Goal: Contribute content: Contribute content

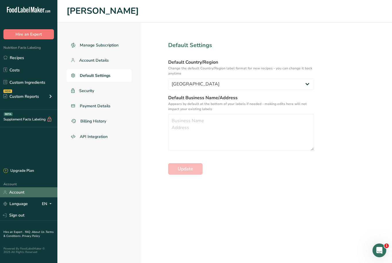
click at [24, 197] on link "Account" at bounding box center [28, 192] width 57 height 10
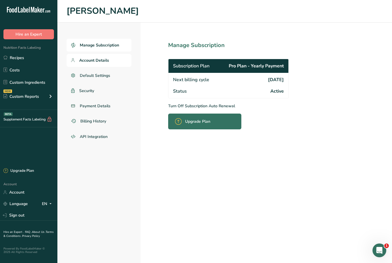
click at [107, 57] on span "Account Details" at bounding box center [94, 60] width 30 height 6
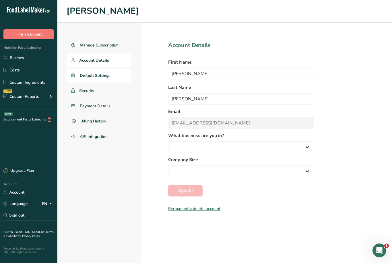
click at [113, 69] on link "Default Settings" at bounding box center [99, 75] width 65 height 13
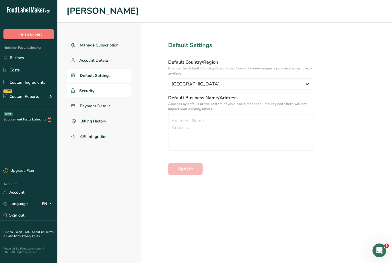
click at [106, 84] on link "Security" at bounding box center [99, 90] width 65 height 13
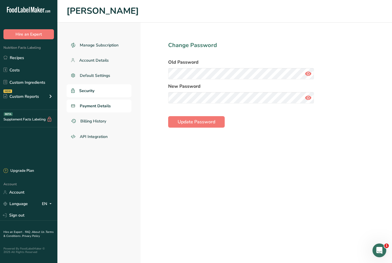
click at [112, 100] on link "Payment Details" at bounding box center [99, 106] width 65 height 13
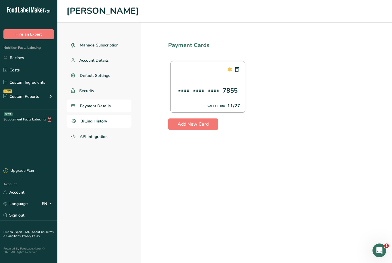
click at [109, 115] on link "Billing History" at bounding box center [99, 121] width 65 height 13
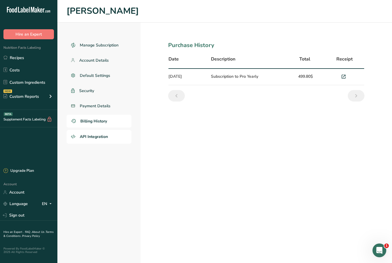
click at [108, 134] on span "API Integration" at bounding box center [94, 137] width 28 height 6
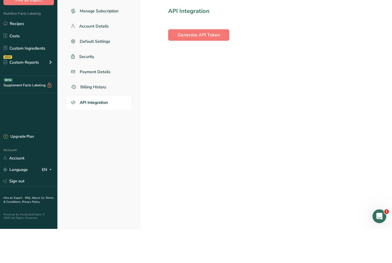
scroll to position [18, 0]
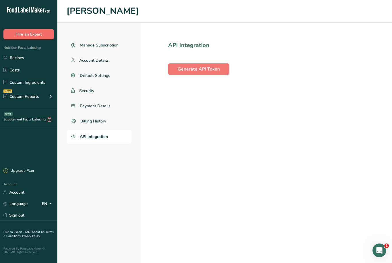
click at [46, 33] on button "Hire an Expert" at bounding box center [28, 34] width 50 height 10
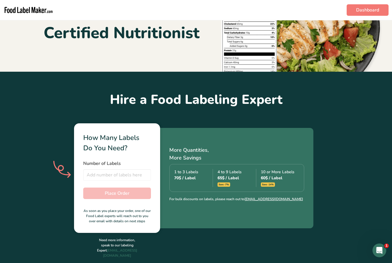
scroll to position [82, 0]
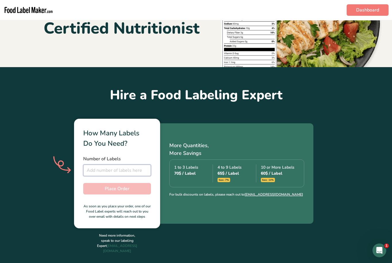
click at [98, 169] on input "number" at bounding box center [117, 170] width 68 height 11
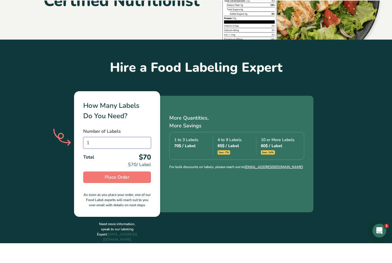
scroll to position [90, 0]
type input "1"
click at [116, 252] on link "support@foodlabelmaker.com" at bounding box center [120, 257] width 34 height 10
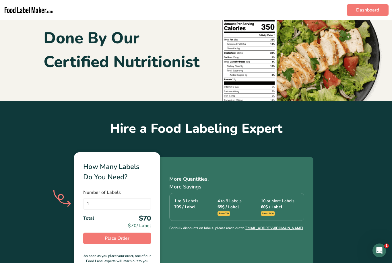
scroll to position [58, 0]
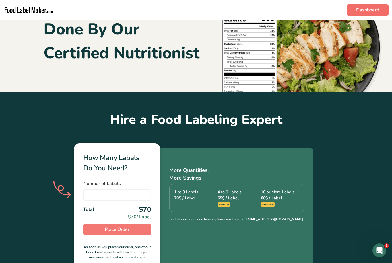
click at [376, 10] on link "Dashboard" at bounding box center [368, 9] width 42 height 11
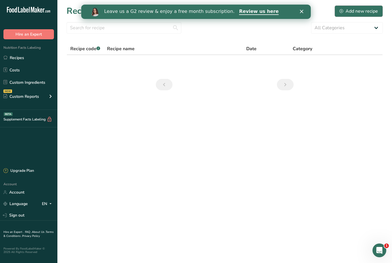
click at [366, 10] on div "Add new recipe" at bounding box center [358, 11] width 38 height 7
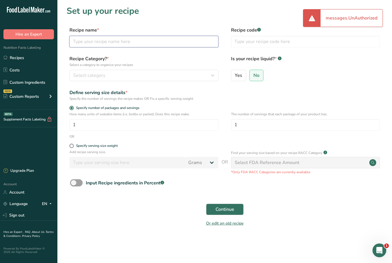
click at [166, 43] on input "text" at bounding box center [143, 41] width 149 height 11
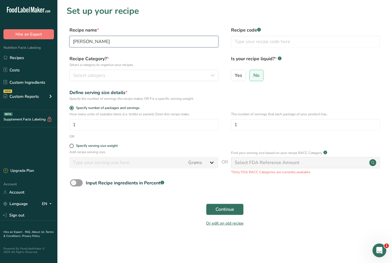
type input "Bob Marley"
type input "1"
click at [191, 73] on div "Select category" at bounding box center [142, 75] width 138 height 7
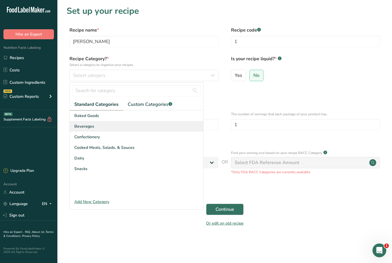
click at [127, 128] on div "Beverages" at bounding box center [136, 126] width 133 height 11
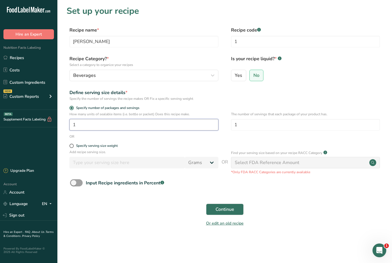
click at [184, 125] on input "1" at bounding box center [143, 124] width 149 height 11
click at [179, 147] on label "Specify serving size weight" at bounding box center [143, 146] width 149 height 4
click at [73, 147] on input "Specify serving size weight" at bounding box center [71, 146] width 4 height 4
radio input "true"
radio input "false"
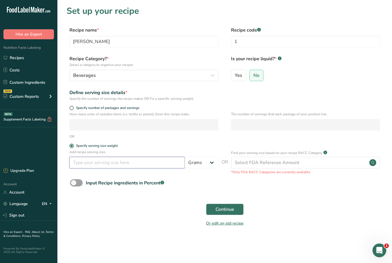
click at [147, 167] on input "number" at bounding box center [126, 162] width 115 height 11
type input "7.35"
click at [231, 210] on span "Continue" at bounding box center [224, 209] width 19 height 7
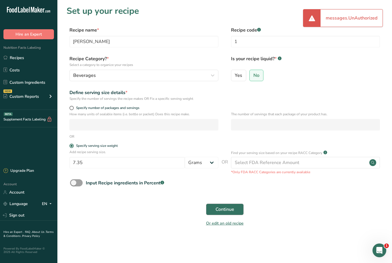
click at [225, 213] on button "Continue" at bounding box center [225, 209] width 38 height 11
click at [78, 185] on span at bounding box center [76, 182] width 13 height 7
click at [74, 185] on input "Input Recipe ingredients in Percent .a-a{fill:#347362;}.b-a{fill:#fff;}" at bounding box center [72, 183] width 4 height 4
checkbox input "true"
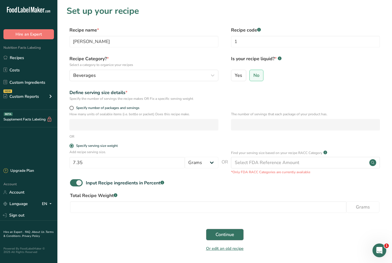
click at [224, 231] on span "Continue" at bounding box center [224, 234] width 19 height 7
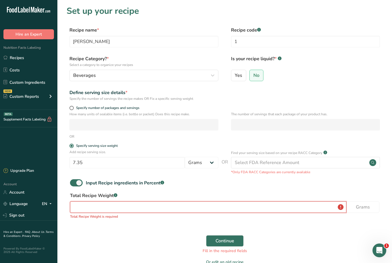
click at [208, 208] on input "number" at bounding box center [208, 206] width 276 height 11
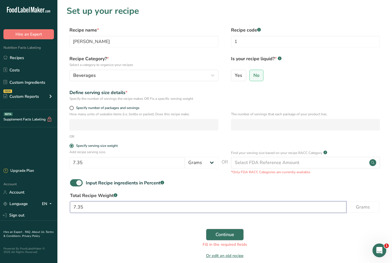
type input "7.35"
click at [230, 236] on span "Continue" at bounding box center [224, 234] width 19 height 7
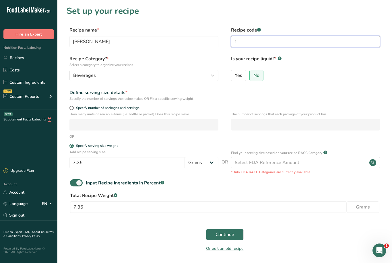
click at [267, 46] on input "1" at bounding box center [305, 41] width 149 height 11
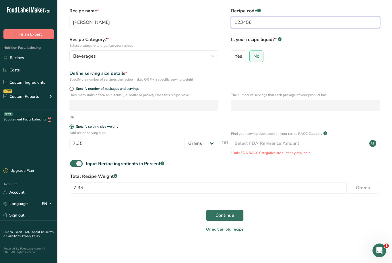
scroll to position [20, 0]
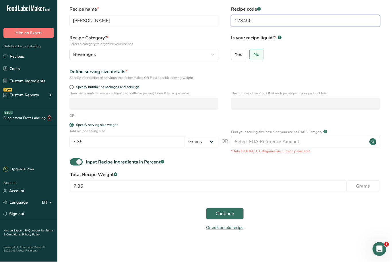
type input "123456"
click at [234, 218] on button "Continue" at bounding box center [225, 214] width 38 height 11
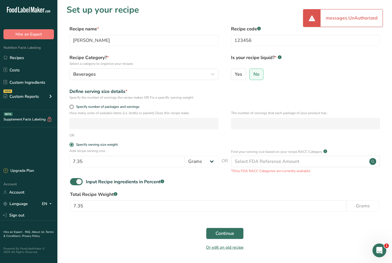
click at [366, 20] on div "messages.UnAuthorized" at bounding box center [351, 17] width 62 height 17
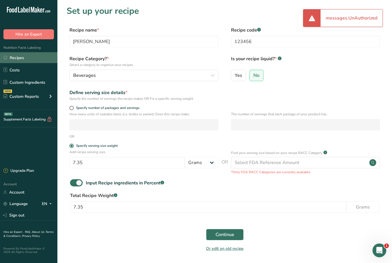
click at [37, 61] on link "Recipes" at bounding box center [28, 57] width 57 height 11
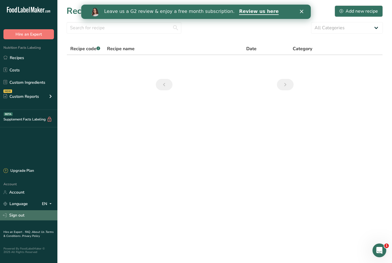
click at [28, 220] on link "Sign out" at bounding box center [28, 215] width 57 height 10
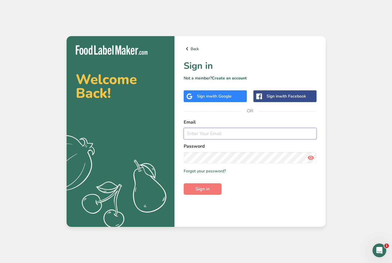
click at [211, 139] on input "email" at bounding box center [250, 133] width 133 height 11
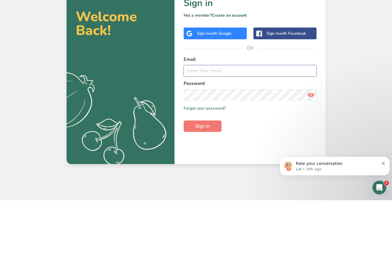
type input "[EMAIL_ADDRESS][DOMAIN_NAME]"
click at [202, 183] on button "Sign in" at bounding box center [203, 188] width 38 height 11
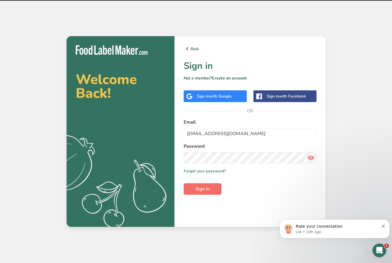
click at [206, 186] on span "Sign in" at bounding box center [202, 189] width 14 height 7
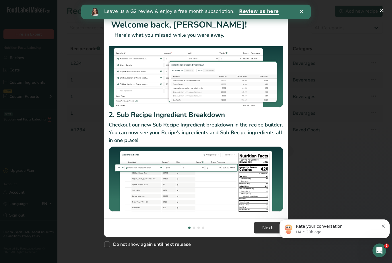
scroll to position [53, 0]
click at [259, 244] on div "Do not show again until next release" at bounding box center [196, 243] width 184 height 12
click at [264, 242] on div "Do not show again until next release" at bounding box center [196, 243] width 184 height 12
click at [260, 245] on div "Do not show again until next release" at bounding box center [196, 243] width 184 height 12
click at [384, 242] on body "Rate your conversation LIA • 20h ago" at bounding box center [334, 228] width 110 height 36
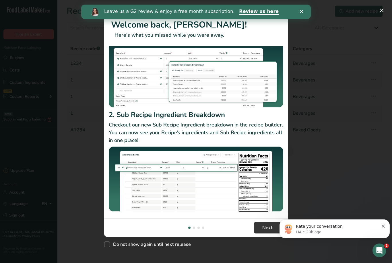
click at [380, 263] on html ".a-20{fill:#fff;} Hire an Expert Nutrition Facts Labeling Recipes Costs Custom …" at bounding box center [196, 131] width 392 height 263
click at [376, 263] on html ".a-20{fill:#fff;} Hire an Expert Nutrition Facts Labeling Recipes Costs Custom …" at bounding box center [196, 131] width 392 height 263
click at [381, 244] on div "Open Intercom Messenger" at bounding box center [378, 249] width 19 height 19
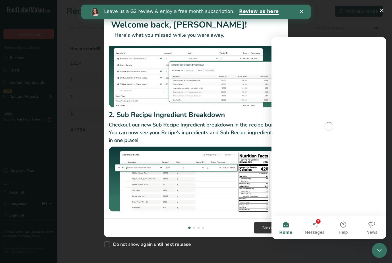
scroll to position [0, 0]
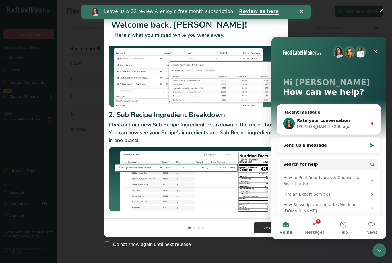
click at [265, 227] on span "Next" at bounding box center [267, 227] width 10 height 7
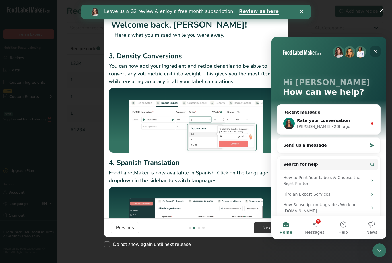
click at [378, 48] on div "Close" at bounding box center [375, 51] width 10 height 10
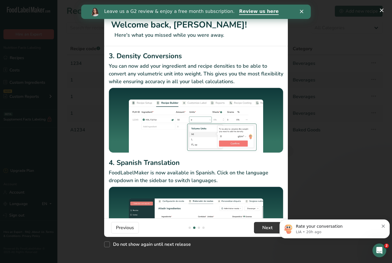
scroll to position [0, 0]
click at [271, 228] on span "Next" at bounding box center [267, 227] width 10 height 7
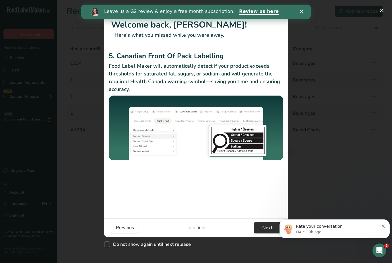
click at [269, 225] on span "Next" at bounding box center [267, 227] width 10 height 7
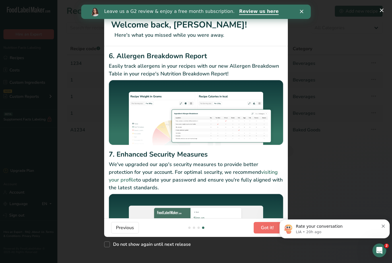
click at [270, 227] on span "Got it!" at bounding box center [267, 227] width 13 height 7
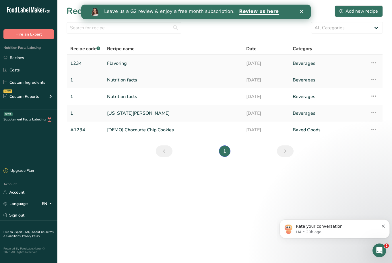
click at [230, 64] on link "Flavoring" at bounding box center [173, 63] width 132 height 12
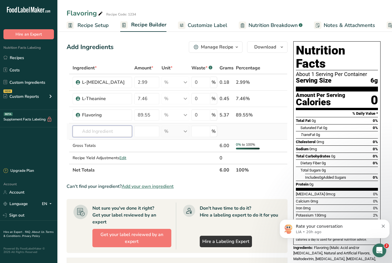
click at [114, 129] on input "text" at bounding box center [102, 131] width 59 height 11
type input "AmaTea"
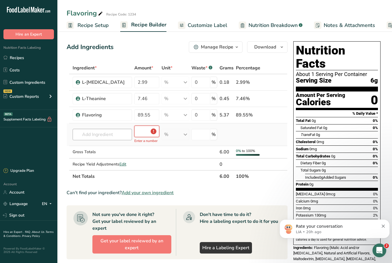
type input "0.5"
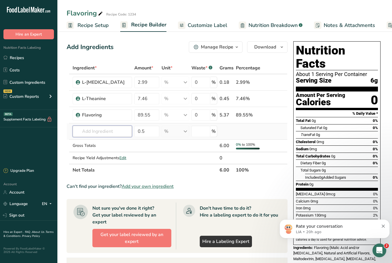
click at [108, 132] on input "text" at bounding box center [102, 131] width 59 height 11
click at [162, 199] on section "Ingredient * Amount * Unit * Waste * .a-a{fill:#347362;}.b-a{fill:#fff;} Grams …" at bounding box center [177, 218] width 221 height 312
click at [164, 187] on section "Ingredient * Amount * Unit * Waste * .a-a{fill:#347362;}.b-a{fill:#fff;} Grams …" at bounding box center [177, 218] width 221 height 312
click at [163, 190] on span "Add your own ingredient" at bounding box center [148, 186] width 52 height 7
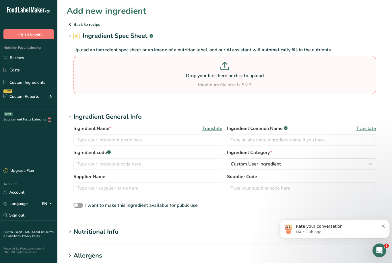
click at [229, 73] on p "Drop your files here or click to upload" at bounding box center [225, 75] width 300 height 7
click at [229, 73] on input "Drop your files here or click to upload Maximum file size is 5MB" at bounding box center [224, 75] width 302 height 39
type input "C:\fakepath\IMG_2557.png"
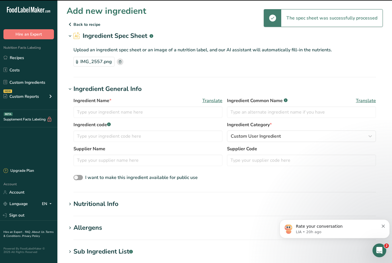
type input "Organic Guayusa Extract"
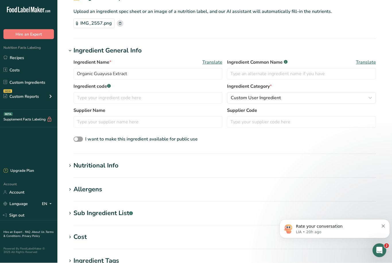
scroll to position [40, 0]
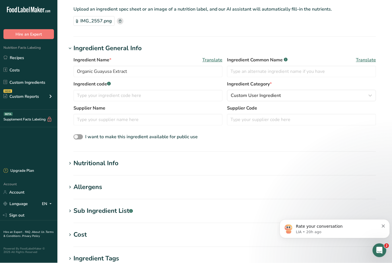
click at [111, 164] on div "Nutritional Info" at bounding box center [95, 163] width 45 height 9
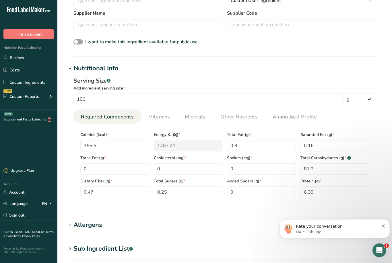
scroll to position [137, 0]
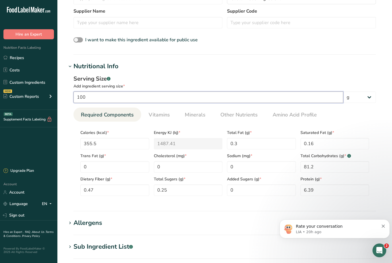
click at [169, 94] on input "100" at bounding box center [208, 97] width 270 height 11
type input "1"
click at [281, 149] on Fat "0.3" at bounding box center [261, 143] width 69 height 11
click at [292, 100] on input "0.5" at bounding box center [208, 97] width 270 height 11
type input "0"
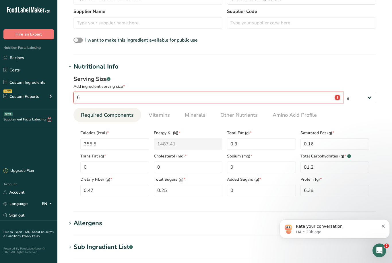
type input "6"
click at [212, 93] on input "6" at bounding box center [208, 97] width 270 height 11
type input "5"
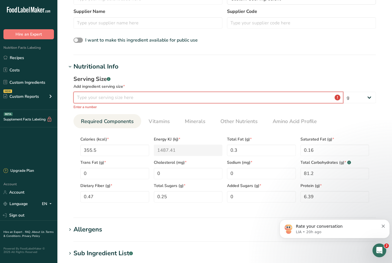
type input "0.5"
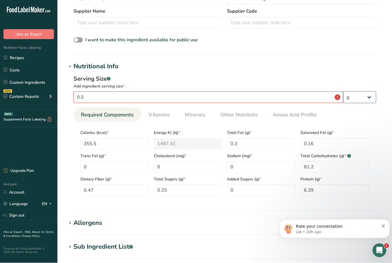
scroll to position [138, 0]
click at [125, 147] on input "355.5" at bounding box center [114, 143] width 69 height 11
type input "355"
type KJ "1485.3"
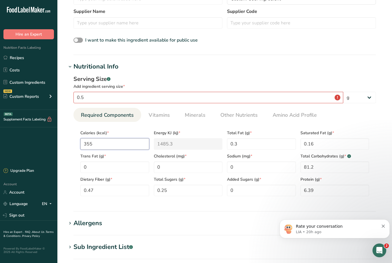
type input "35"
type KJ "146.4"
type input "3"
type KJ "12.6"
type input "0"
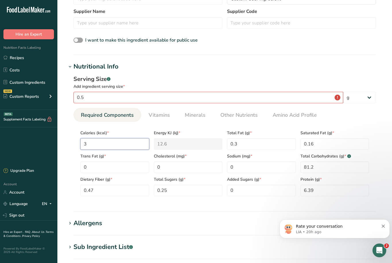
type KJ "0"
click at [349, 155] on rect at bounding box center [349, 156] width 4 height 4
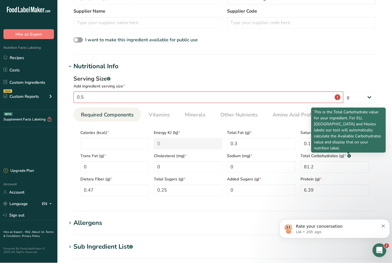
scroll to position [138, 0]
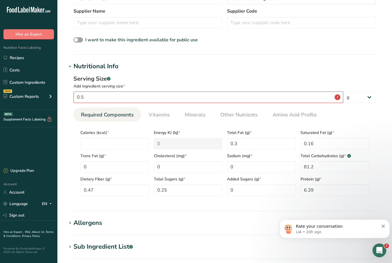
click at [367, 65] on h1 "Nutritional Info" at bounding box center [225, 66] width 316 height 9
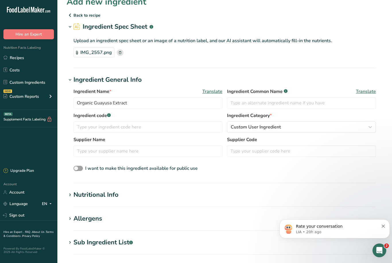
scroll to position [0, 0]
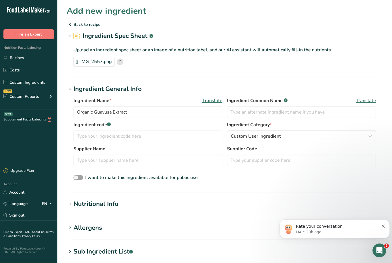
click at [92, 215] on section "Nutritional Info Serving Size .a-a{fill:#347362;}.b-a{fill:#fff;} Add ingredien…" at bounding box center [225, 207] width 316 height 17
click at [111, 203] on div "Nutritional Info" at bounding box center [95, 203] width 45 height 9
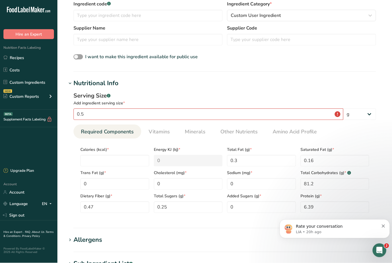
scroll to position [123, 0]
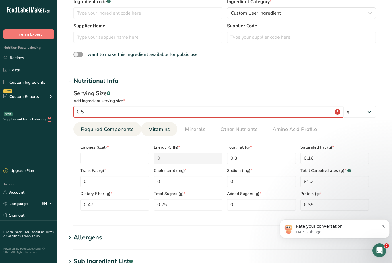
click at [160, 129] on span "Vitamins" at bounding box center [159, 130] width 21 height 8
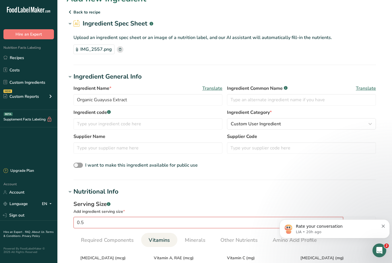
scroll to position [0, 0]
